Goal: Task Accomplishment & Management: Manage account settings

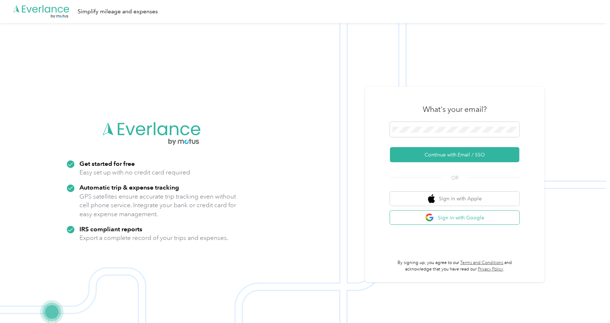
click at [472, 220] on button "Sign in with Google" at bounding box center [454, 218] width 129 height 14
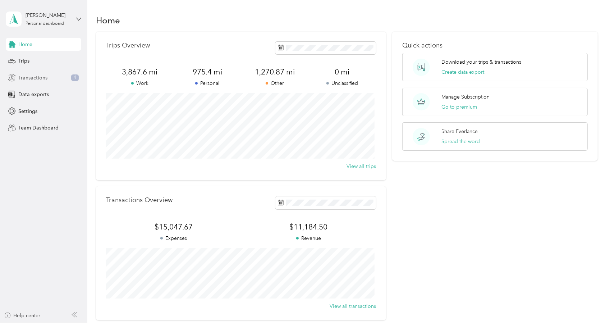
click at [22, 76] on span "Transactions" at bounding box center [32, 78] width 29 height 8
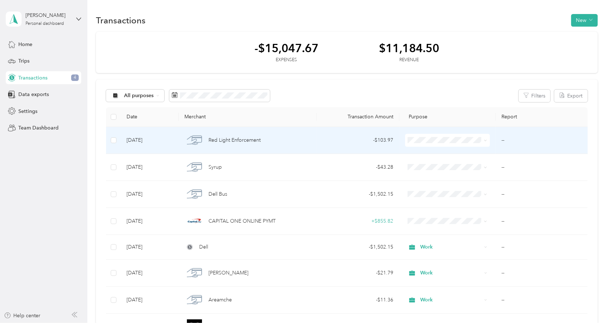
click at [431, 150] on span "Work" at bounding box center [453, 154] width 62 height 8
click at [504, 138] on td "--" at bounding box center [542, 140] width 92 height 27
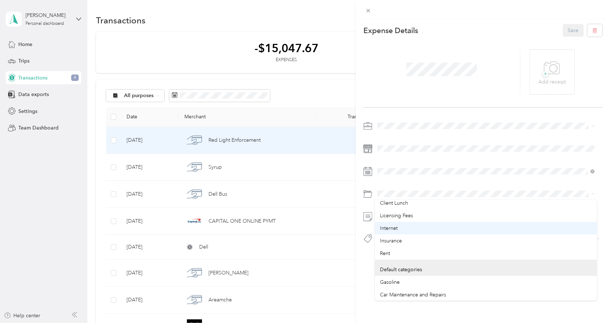
scroll to position [36, 0]
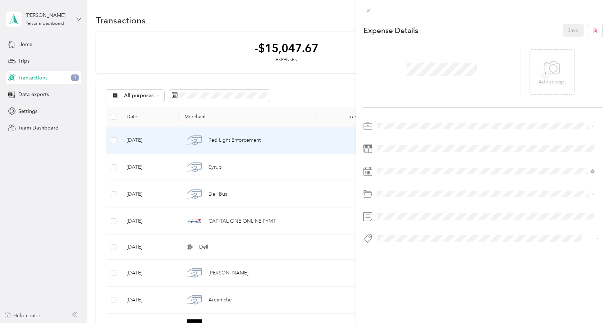
click at [209, 28] on div "This expense cannot be edited because it is either under review, approved, or p…" at bounding box center [305, 161] width 610 height 323
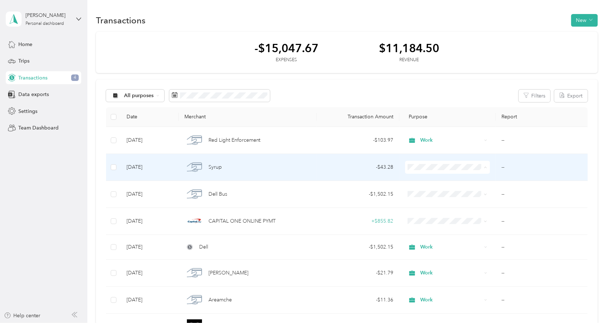
click at [421, 177] on span "Work" at bounding box center [446, 181] width 74 height 8
click at [502, 167] on td "--" at bounding box center [542, 167] width 92 height 27
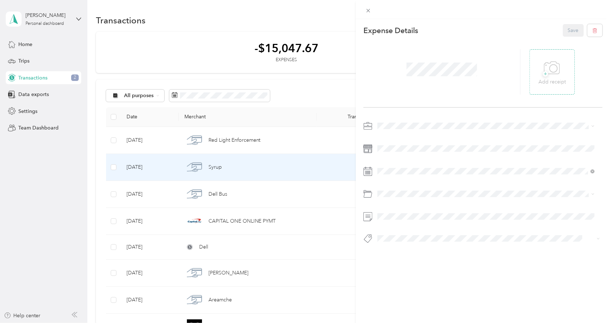
click at [552, 75] on icon at bounding box center [552, 68] width 16 height 20
click at [396, 225] on li "Client Lunch" at bounding box center [486, 222] width 222 height 13
click at [563, 32] on button "Save" at bounding box center [573, 30] width 21 height 13
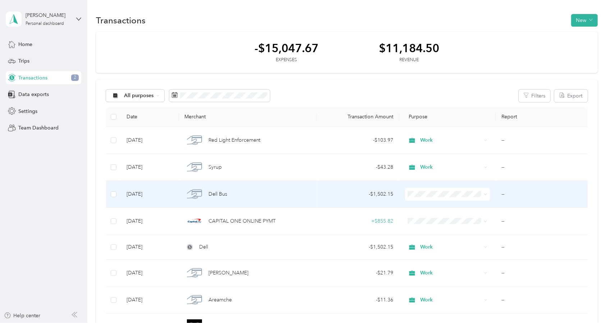
click at [426, 202] on li "Work" at bounding box center [446, 205] width 84 height 13
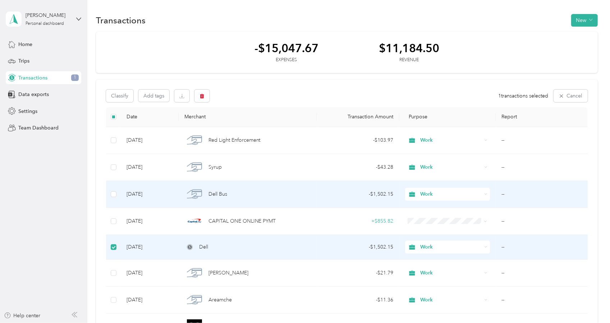
click at [505, 191] on td "--" at bounding box center [542, 194] width 92 height 27
click at [503, 191] on td "--" at bounding box center [542, 194] width 92 height 27
click at [508, 199] on td "--" at bounding box center [542, 194] width 92 height 27
click at [503, 195] on td "--" at bounding box center [542, 194] width 92 height 27
click at [501, 195] on td "--" at bounding box center [542, 194] width 92 height 27
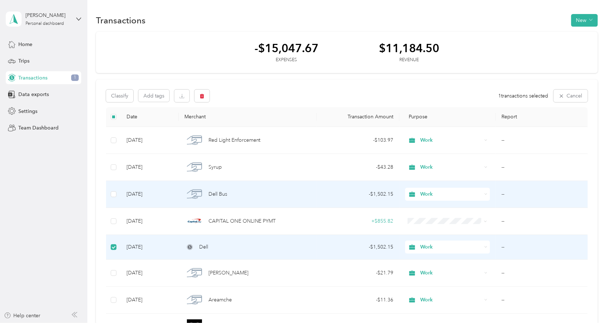
click at [305, 191] on div "Dell Bus" at bounding box center [247, 194] width 126 height 15
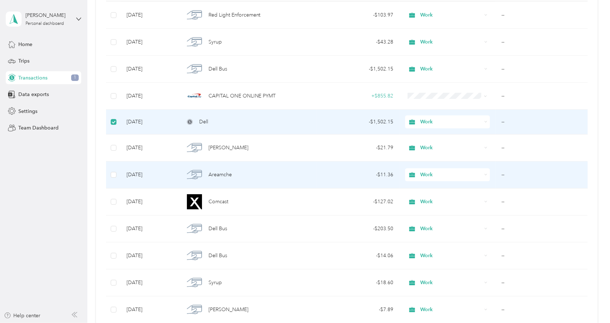
scroll to position [144, 0]
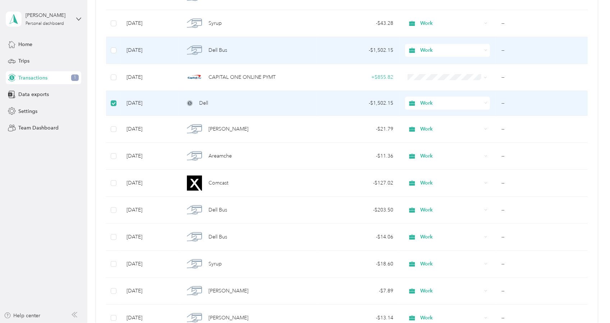
click at [449, 50] on span "Work" at bounding box center [450, 50] width 61 height 8
click at [498, 49] on td "--" at bounding box center [542, 50] width 92 height 27
click at [499, 49] on td "--" at bounding box center [542, 50] width 92 height 27
click at [500, 49] on td "--" at bounding box center [542, 50] width 92 height 27
click at [502, 49] on td "--" at bounding box center [542, 50] width 92 height 27
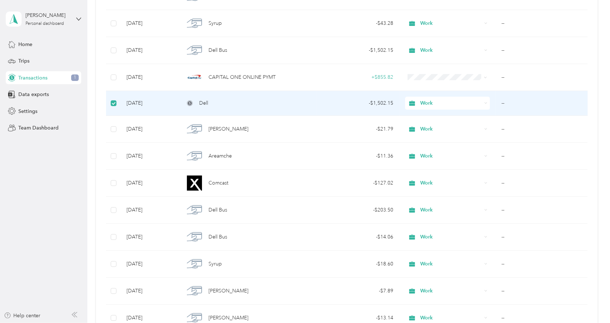
click at [507, 99] on td "--" at bounding box center [542, 103] width 92 height 25
click at [502, 104] on td "--" at bounding box center [542, 103] width 92 height 25
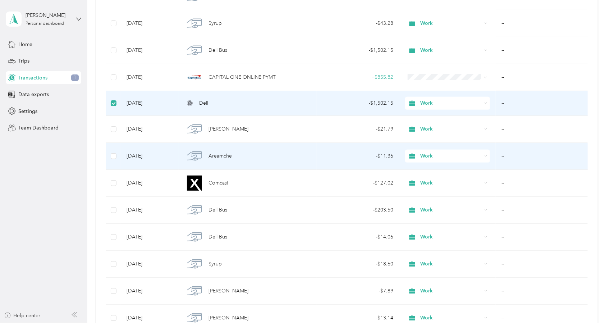
click at [323, 143] on td "- $11.36" at bounding box center [358, 156] width 83 height 27
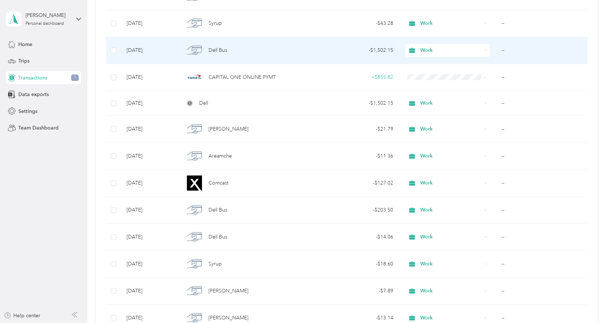
click at [501, 51] on td "--" at bounding box center [542, 50] width 92 height 27
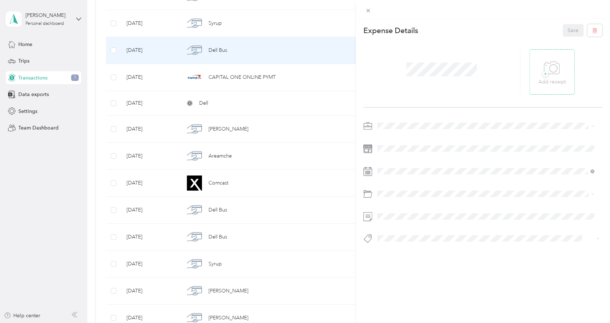
click at [545, 69] on icon at bounding box center [552, 68] width 16 height 20
click at [427, 225] on li "Electronics (Phone, Laptop, etc.)" at bounding box center [486, 222] width 222 height 13
click at [564, 34] on button "Save" at bounding box center [573, 30] width 21 height 13
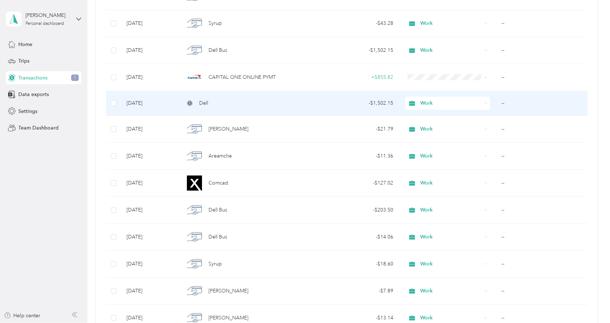
scroll to position [144, 0]
drag, startPoint x: 175, startPoint y: 105, endPoint x: 499, endPoint y: 102, distance: 323.2
click at [499, 102] on td "--" at bounding box center [542, 103] width 92 height 25
click at [500, 102] on td "--" at bounding box center [542, 103] width 92 height 25
click at [501, 102] on td "--" at bounding box center [542, 103] width 92 height 25
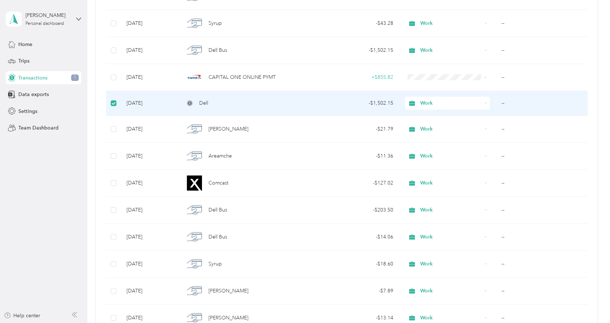
click at [504, 102] on td "--" at bounding box center [542, 103] width 92 height 25
click at [500, 101] on td "--" at bounding box center [542, 103] width 92 height 25
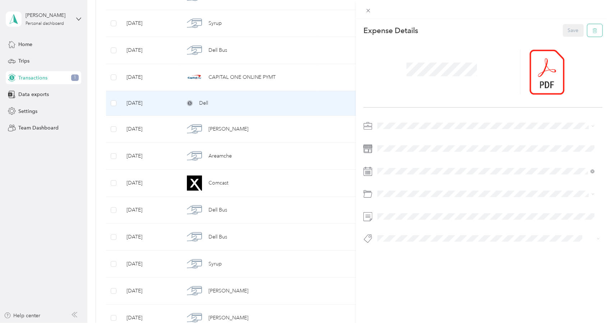
click at [593, 32] on button "button" at bounding box center [594, 30] width 15 height 13
click at [566, 38] on button "Yes" at bounding box center [568, 36] width 14 height 12
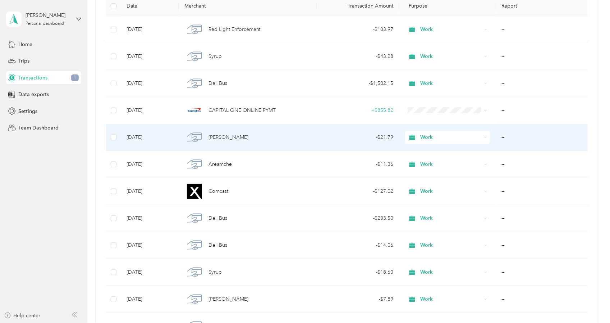
scroll to position [72, 0]
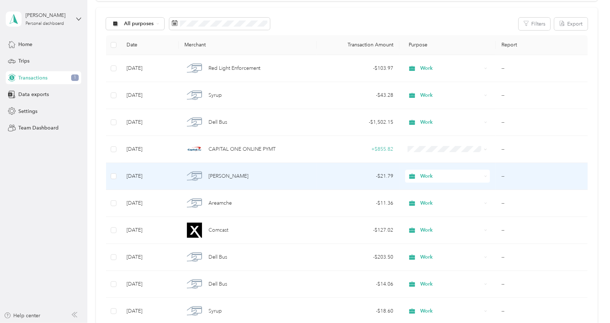
click at [308, 178] on div "[PERSON_NAME]" at bounding box center [247, 176] width 126 height 15
